Goal: Transaction & Acquisition: Purchase product/service

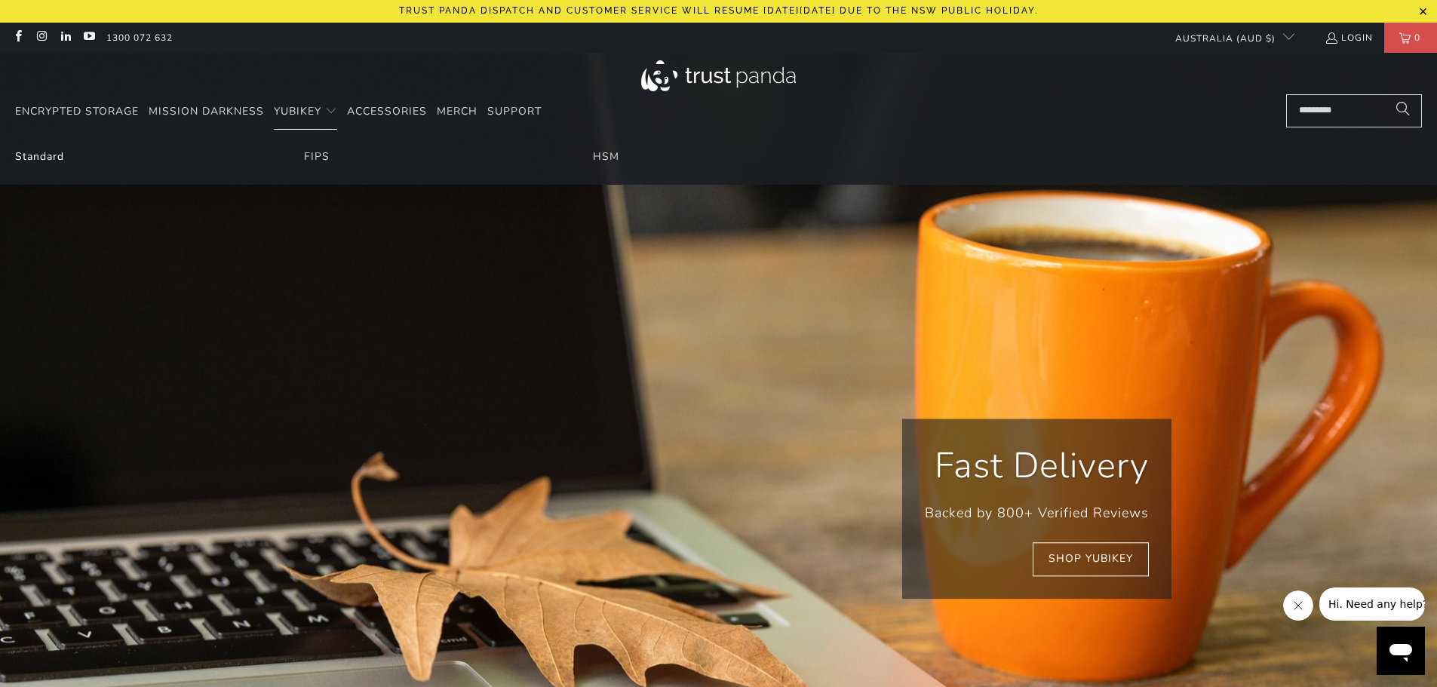
click at [48, 159] on link "Standard" at bounding box center [39, 156] width 49 height 14
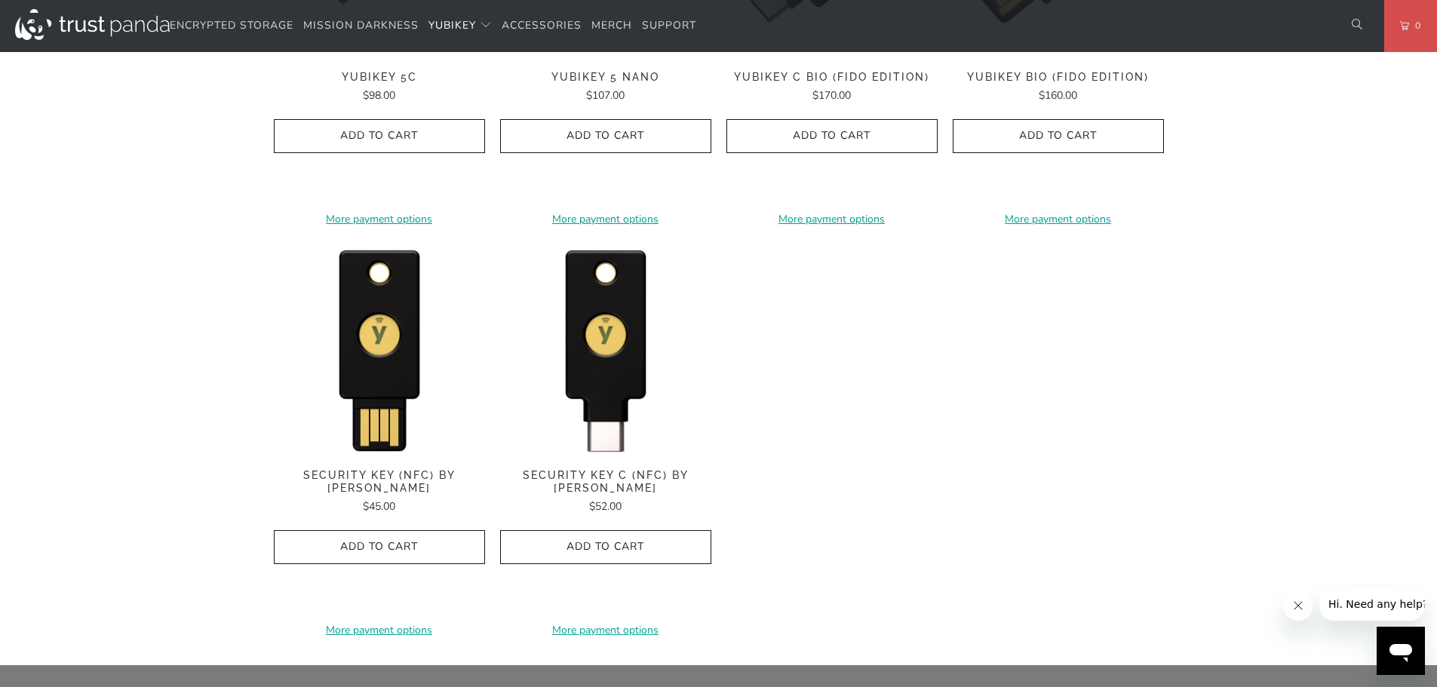
scroll to position [1433, 0]
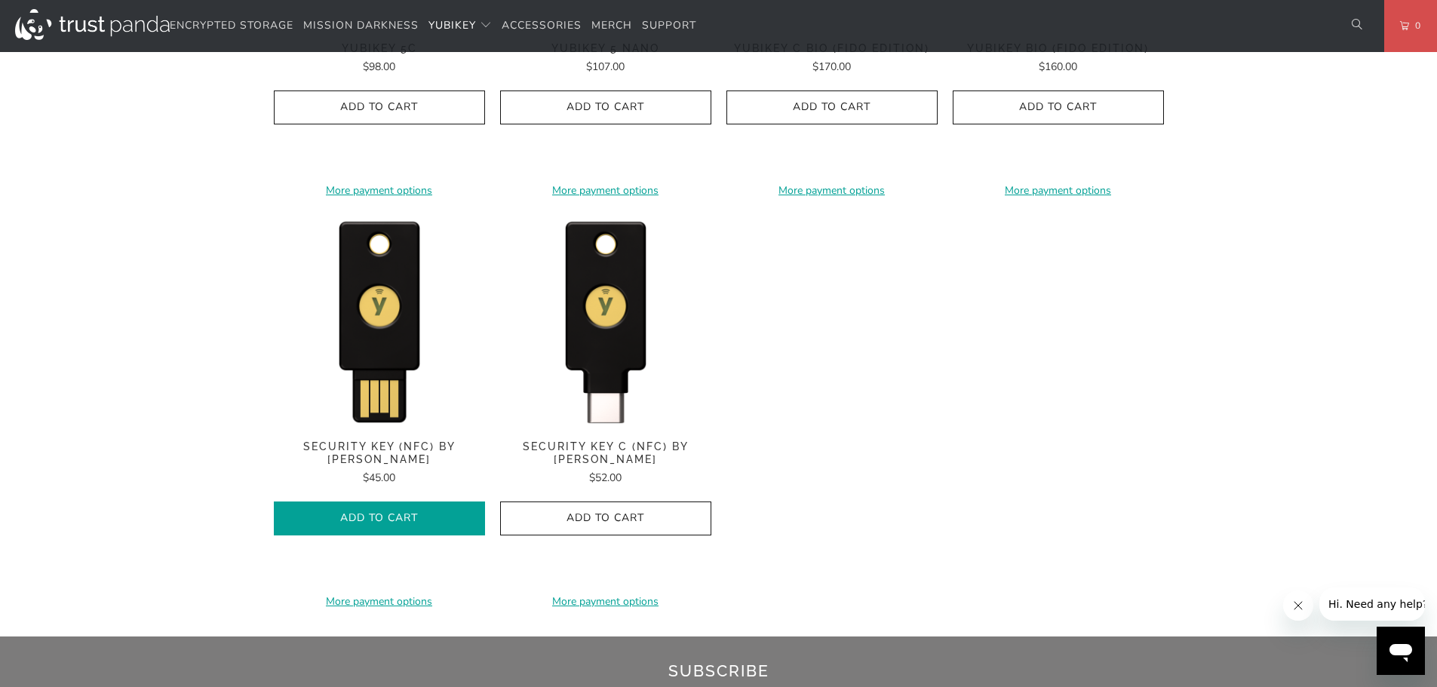
click at [373, 507] on icon "button" at bounding box center [379, 518] width 24 height 24
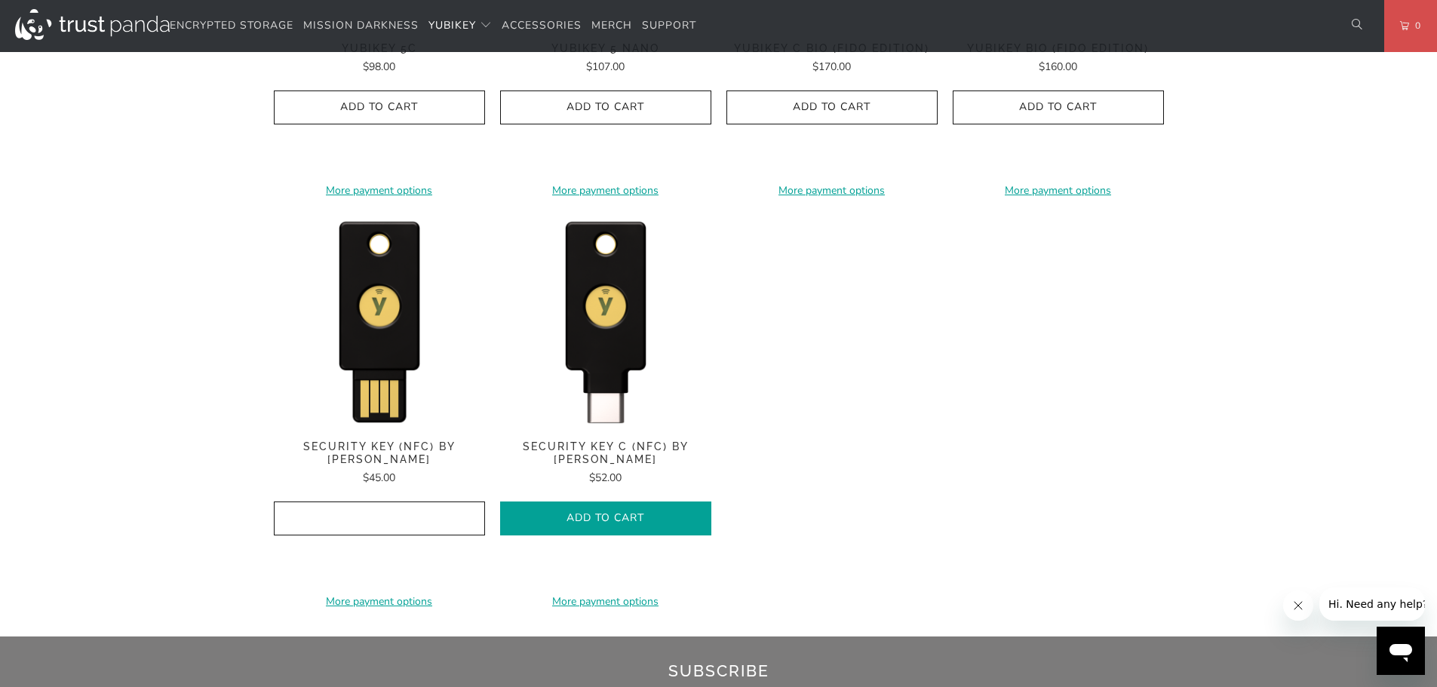
click at [548, 520] on span "Add to Cart" at bounding box center [605, 518] width 179 height 13
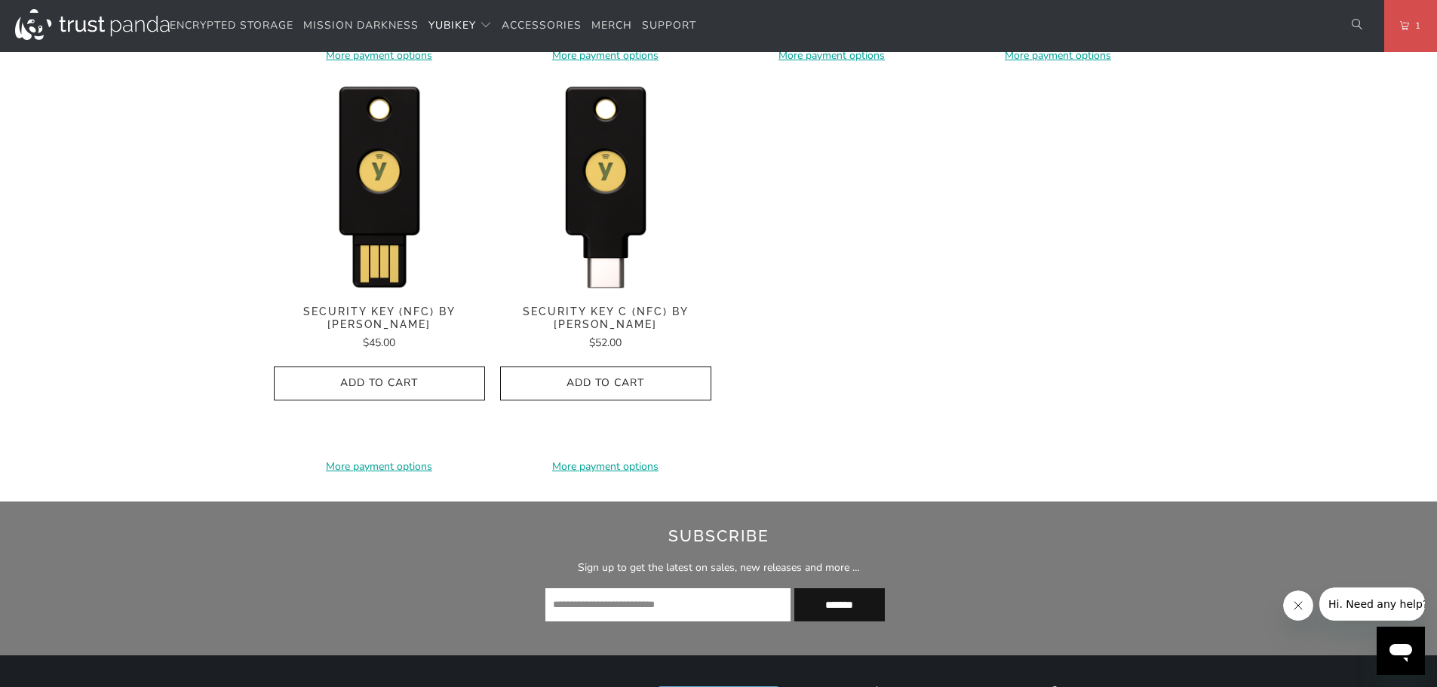
scroll to position [1584, 0]
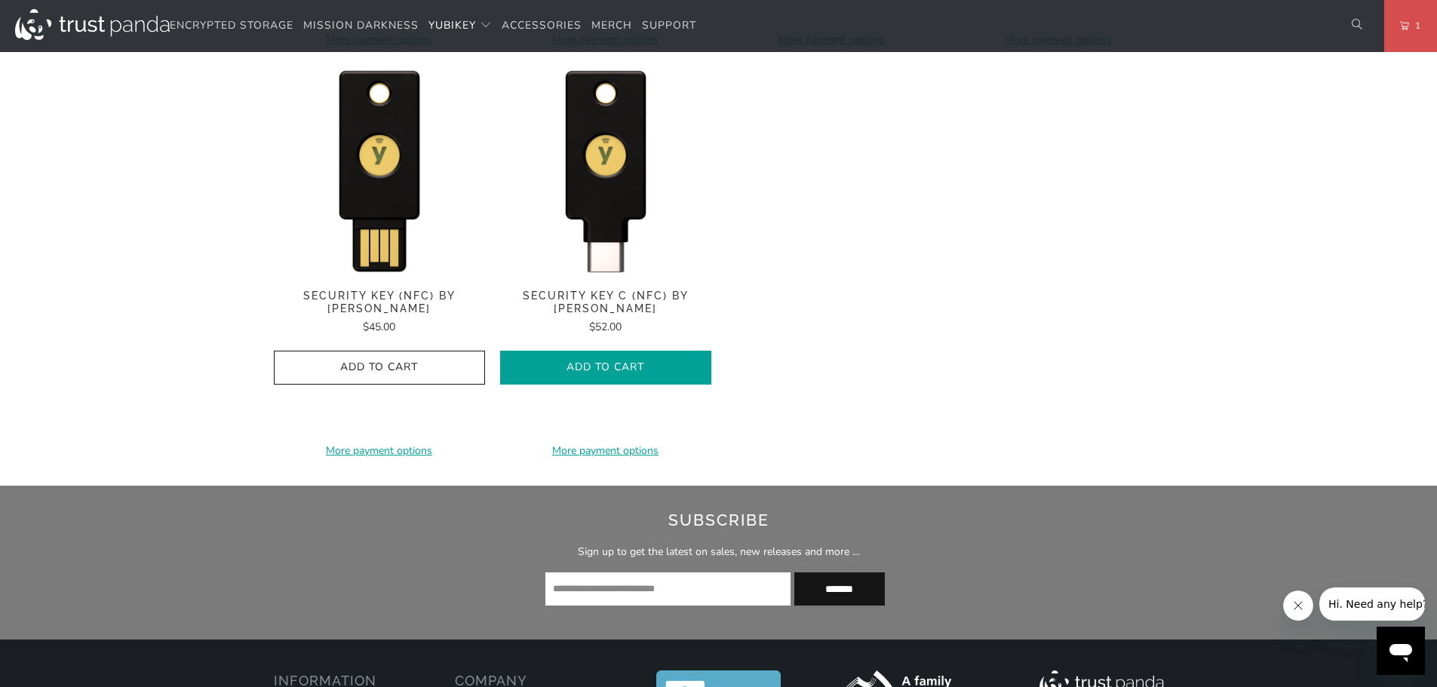
click at [669, 373] on span "Add to Cart" at bounding box center [605, 367] width 179 height 13
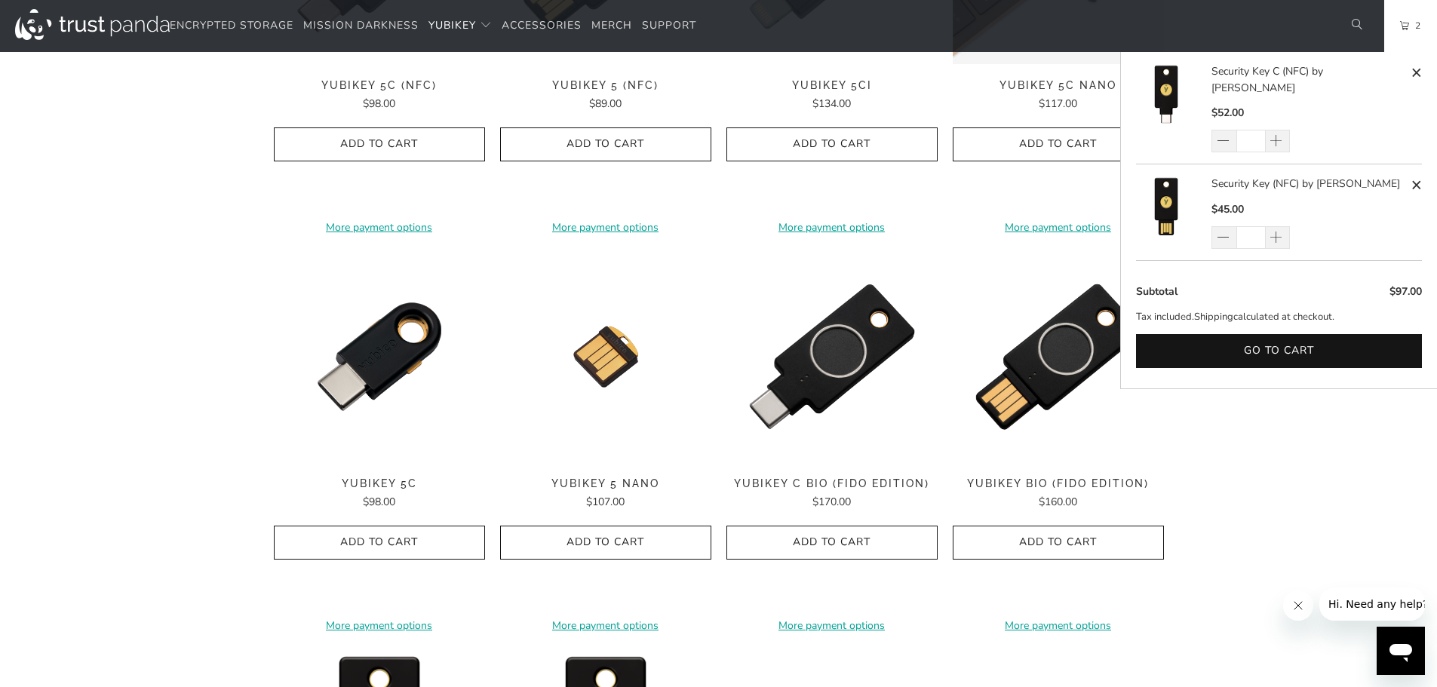
scroll to position [1131, 0]
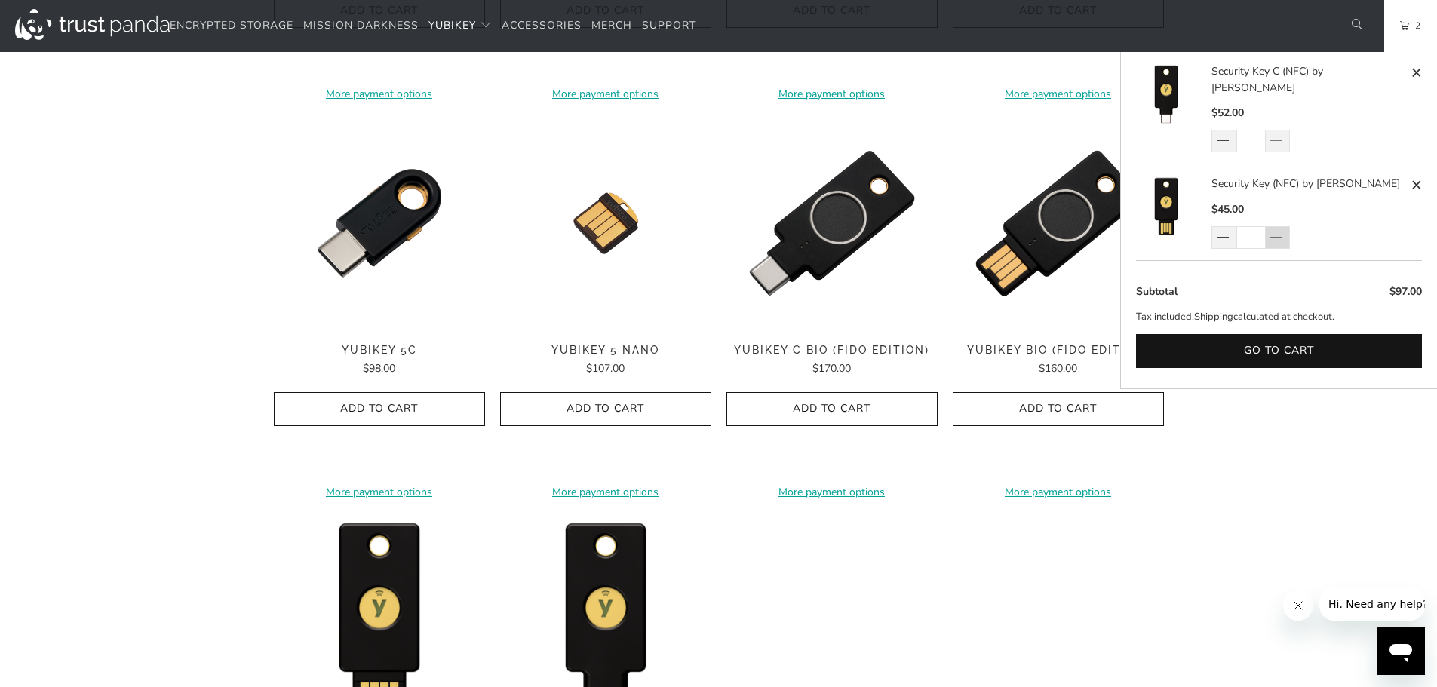
click at [1278, 231] on span at bounding box center [1275, 238] width 15 height 15
type input "*"
click at [1278, 226] on div "*" at bounding box center [1260, 237] width 98 height 23
click at [1254, 130] on input "*" at bounding box center [1250, 141] width 29 height 23
type input "*"
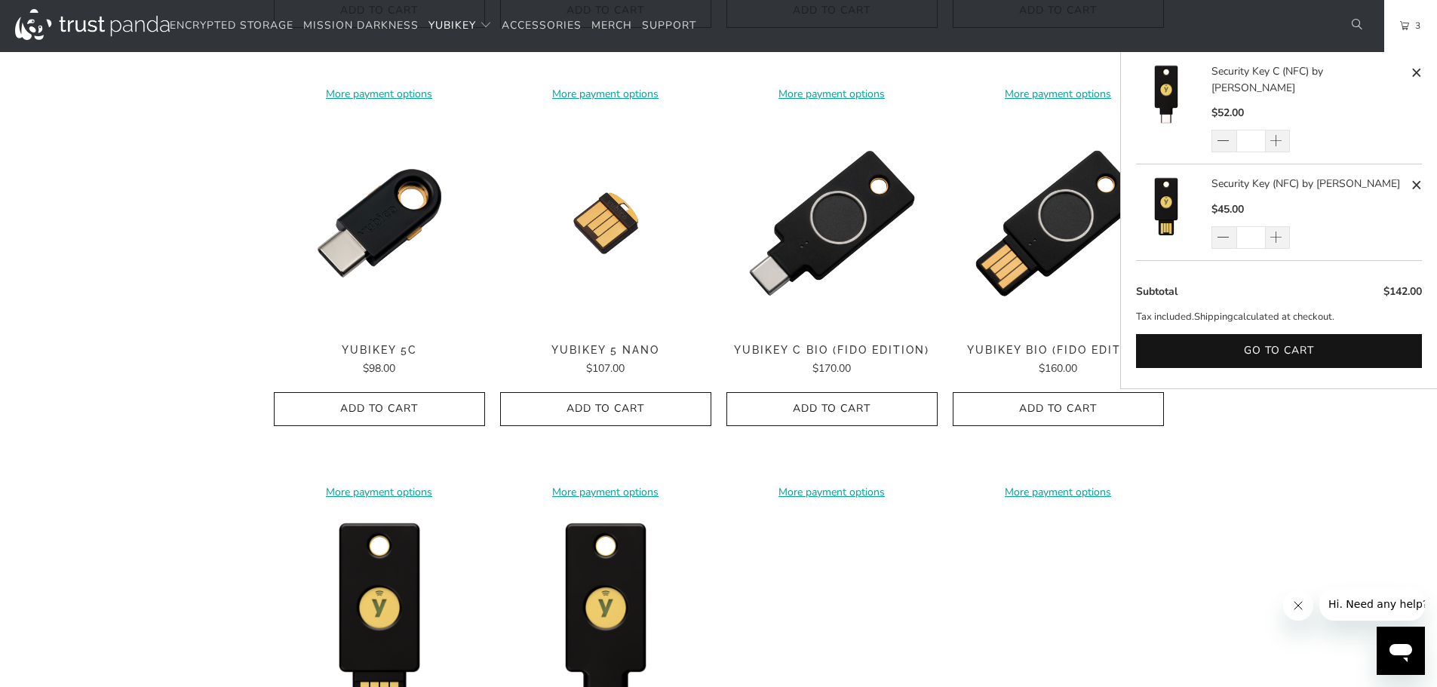
drag, startPoint x: 1247, startPoint y: 225, endPoint x: 1284, endPoint y: 253, distance: 47.4
click at [1292, 253] on form "Continue Shopping Security Key C (NFC) by Yubico $52.00 * Security Key (NFC) by…" at bounding box center [1279, 225] width 316 height 325
type input "*"
click at [1303, 284] on li "$142.00 Subtotal" at bounding box center [1279, 292] width 286 height 17
drag, startPoint x: 1254, startPoint y: 129, endPoint x: 1258, endPoint y: 149, distance: 20.0
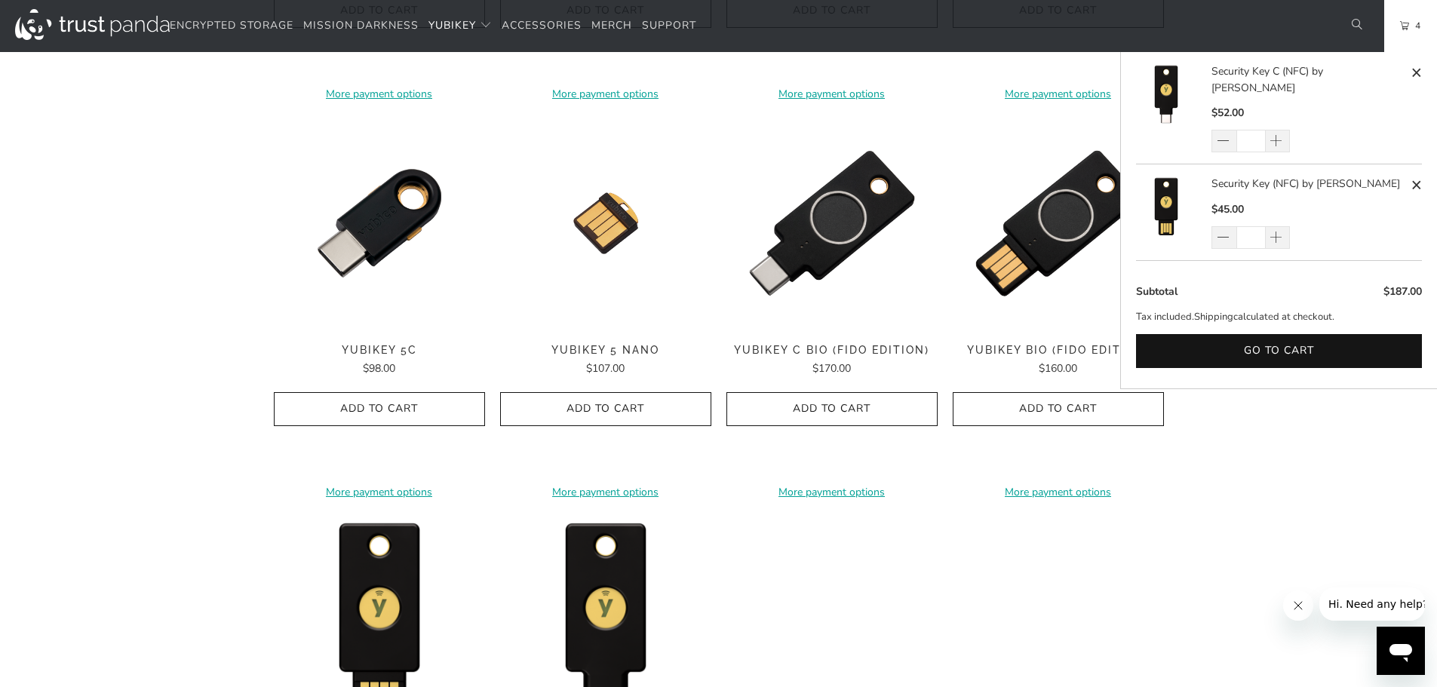
click at [1255, 130] on input "*" at bounding box center [1250, 141] width 29 height 23
type input "*"
click at [1272, 284] on li "$187.00 Subtotal" at bounding box center [1279, 292] width 286 height 17
click at [1271, 334] on button "Go to cart" at bounding box center [1279, 351] width 286 height 34
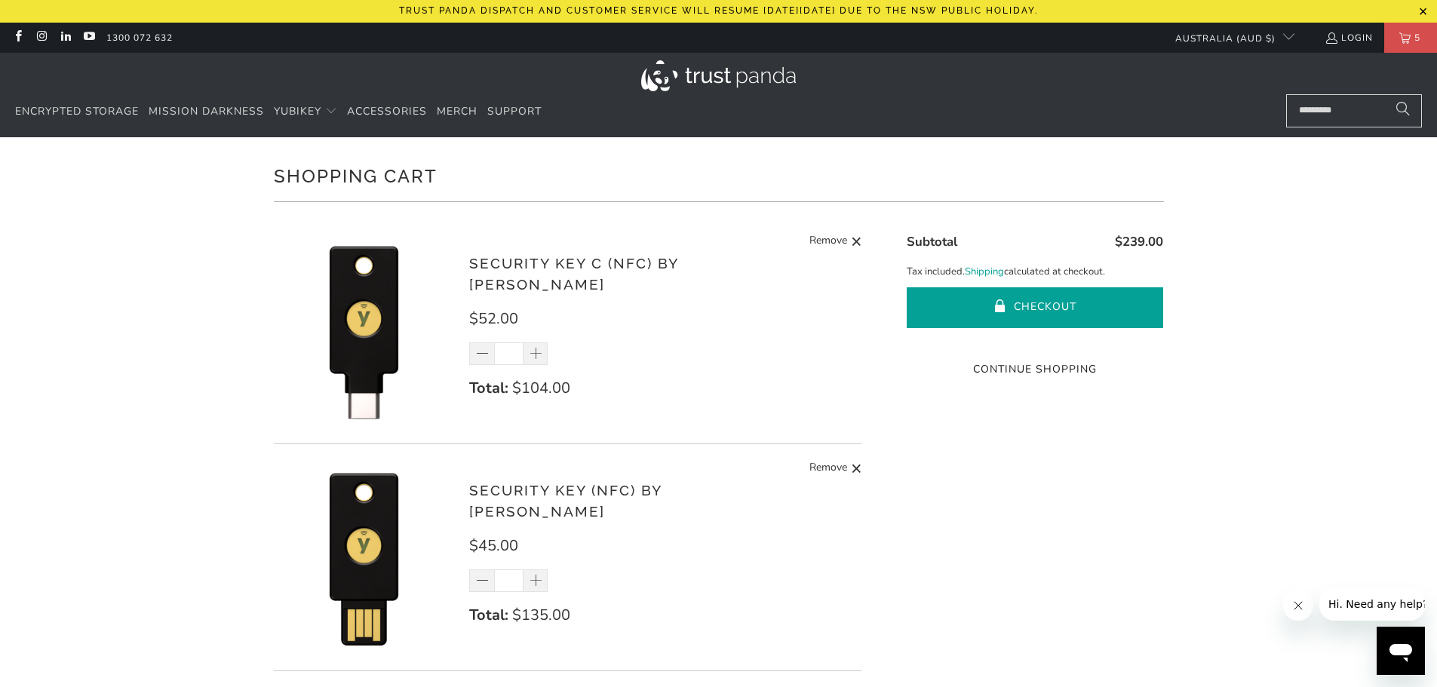
click at [1083, 290] on button "Checkout" at bounding box center [1034, 307] width 256 height 41
